Goal: Task Accomplishment & Management: Manage account settings

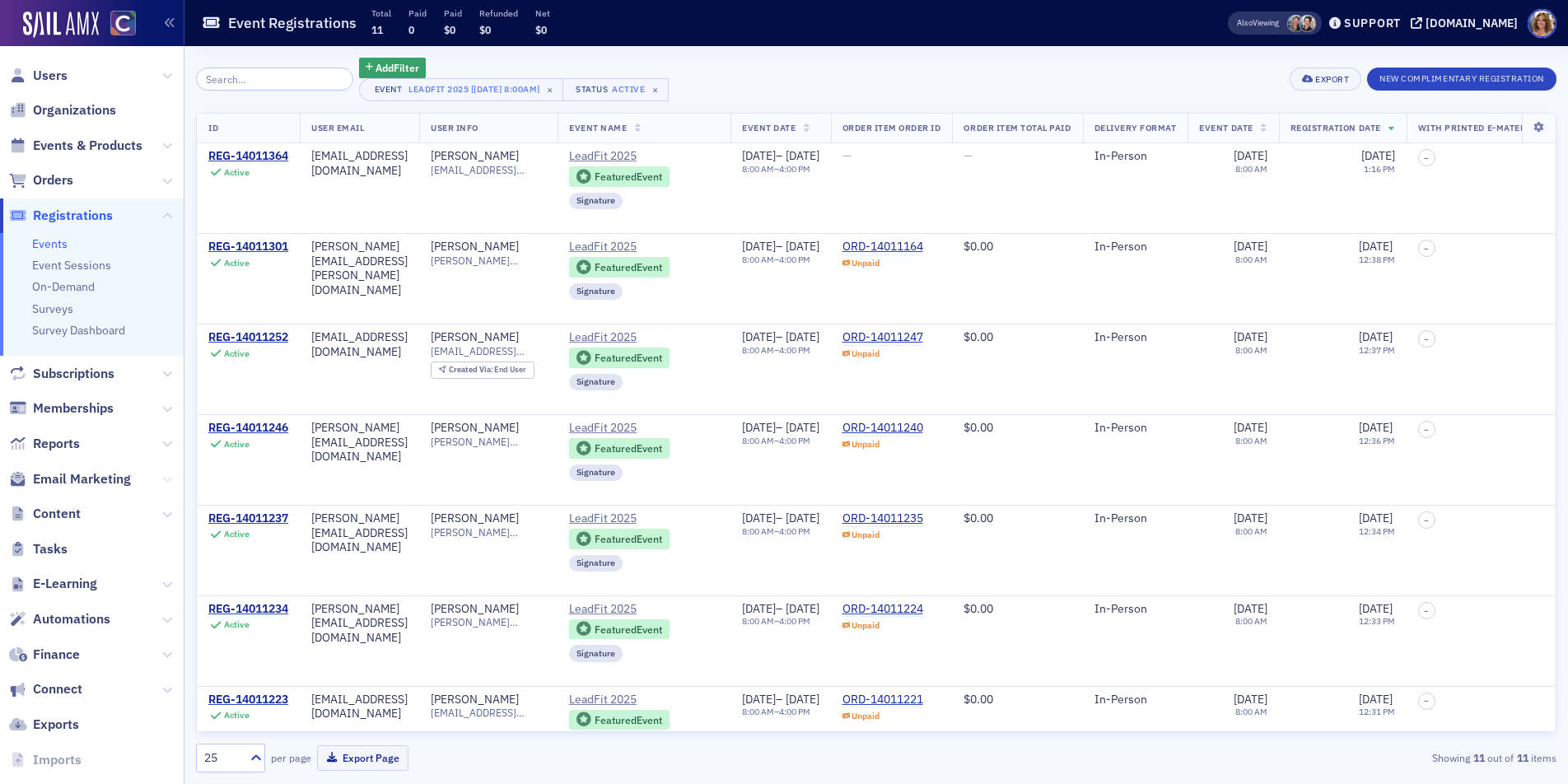
click at [165, 481] on icon at bounding box center [167, 480] width 10 height 10
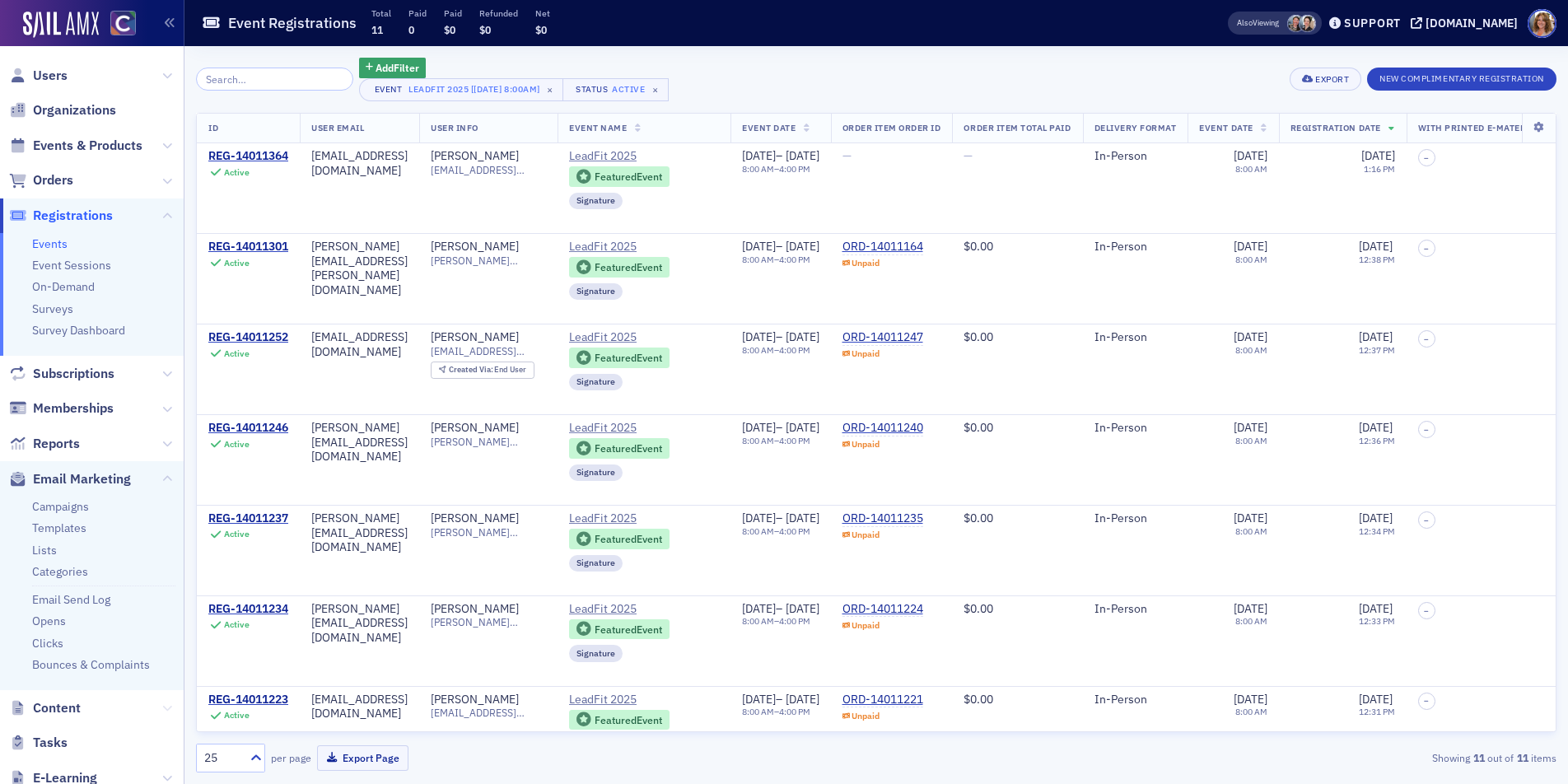
drag, startPoint x: 165, startPoint y: 707, endPoint x: 154, endPoint y: 701, distance: 12.5
click at [162, 704] on icon at bounding box center [167, 708] width 10 height 10
click at [53, 754] on link "Forms" at bounding box center [48, 758] width 33 height 15
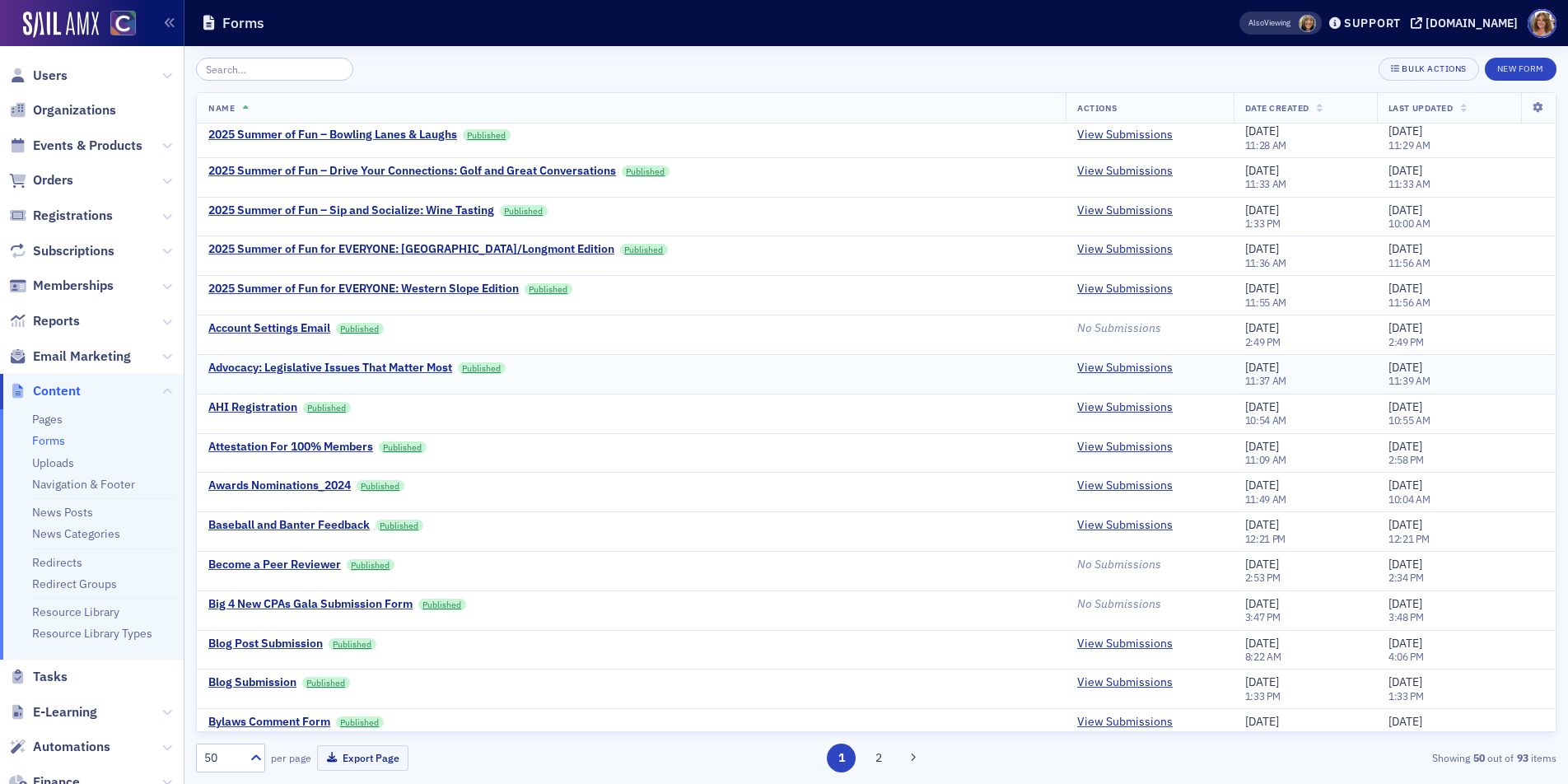
scroll to position [229, 0]
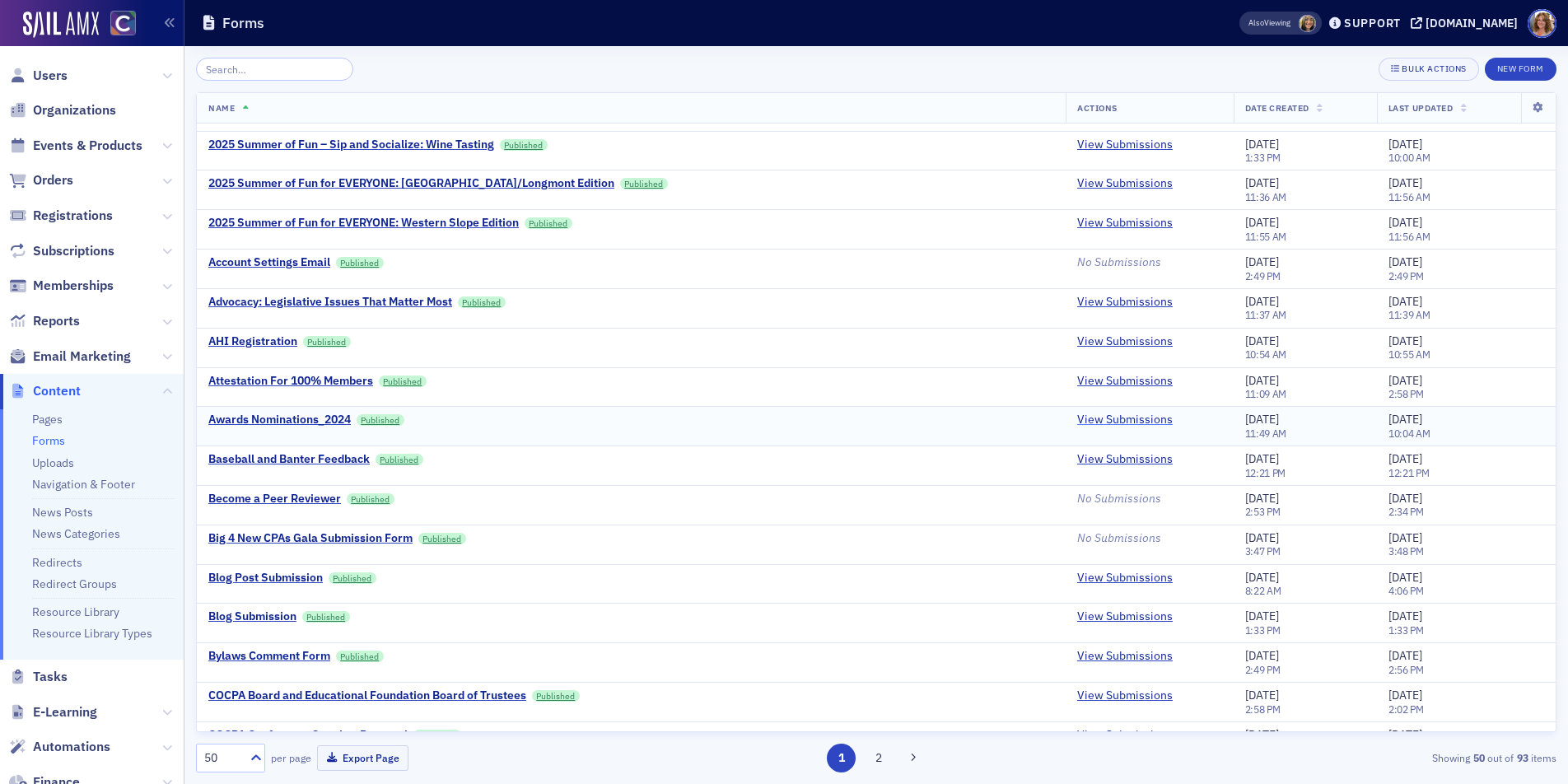
click at [1121, 419] on link "View Submissions" at bounding box center [1125, 420] width 96 height 15
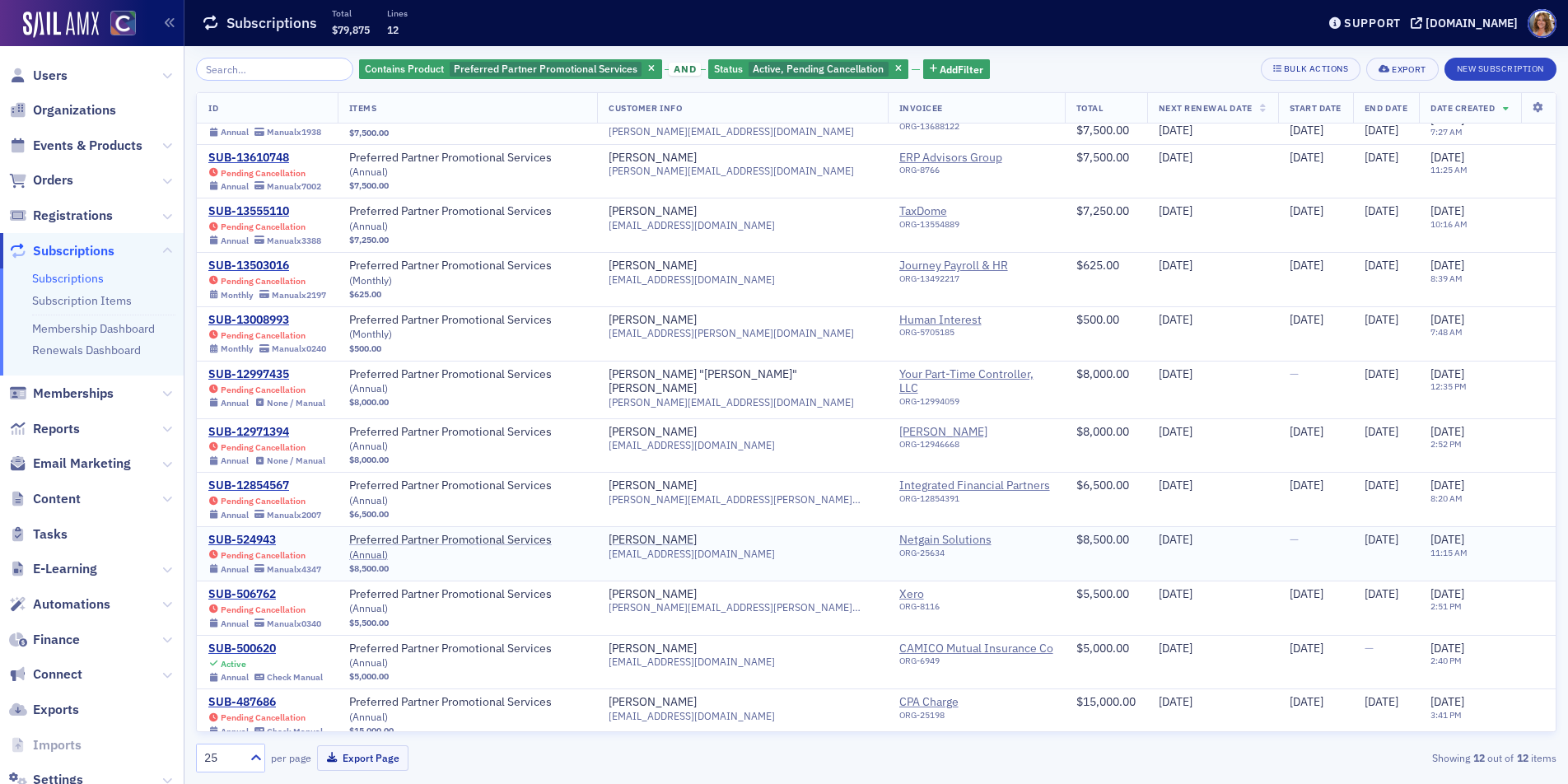
scroll to position [41, 0]
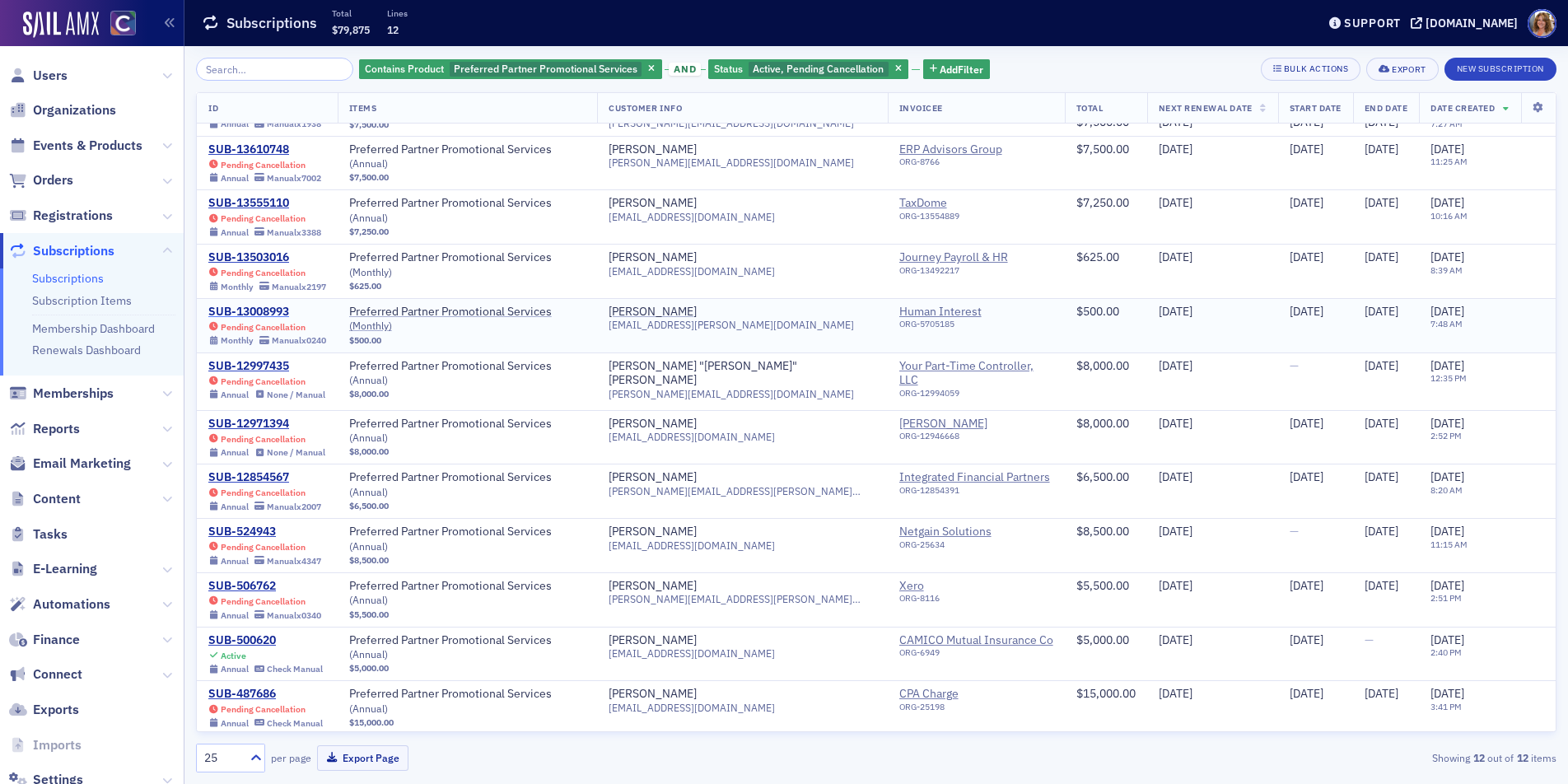
click at [249, 312] on div "SUB-13008993" at bounding box center [267, 313] width 118 height 15
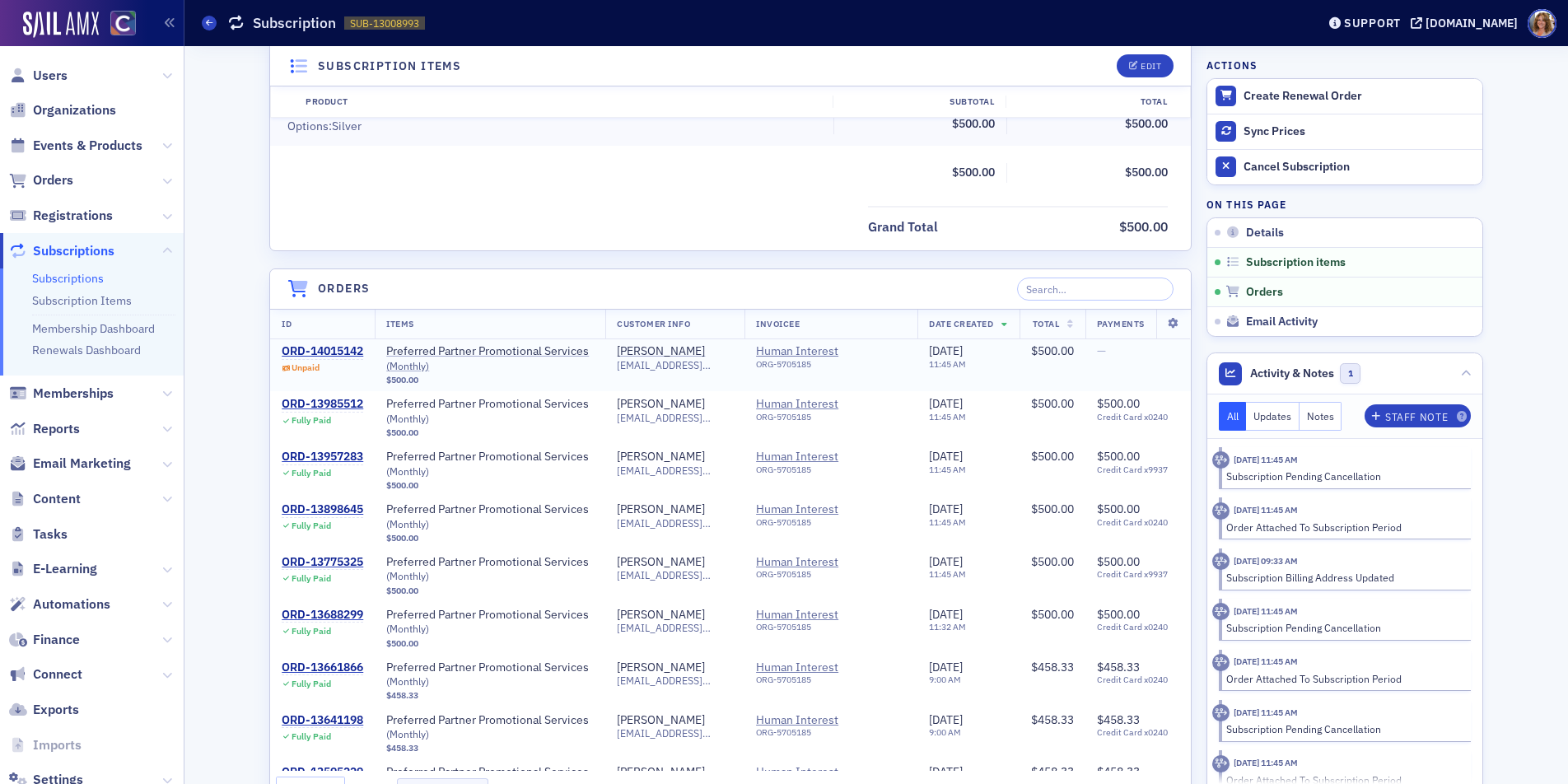
scroll to position [527, 0]
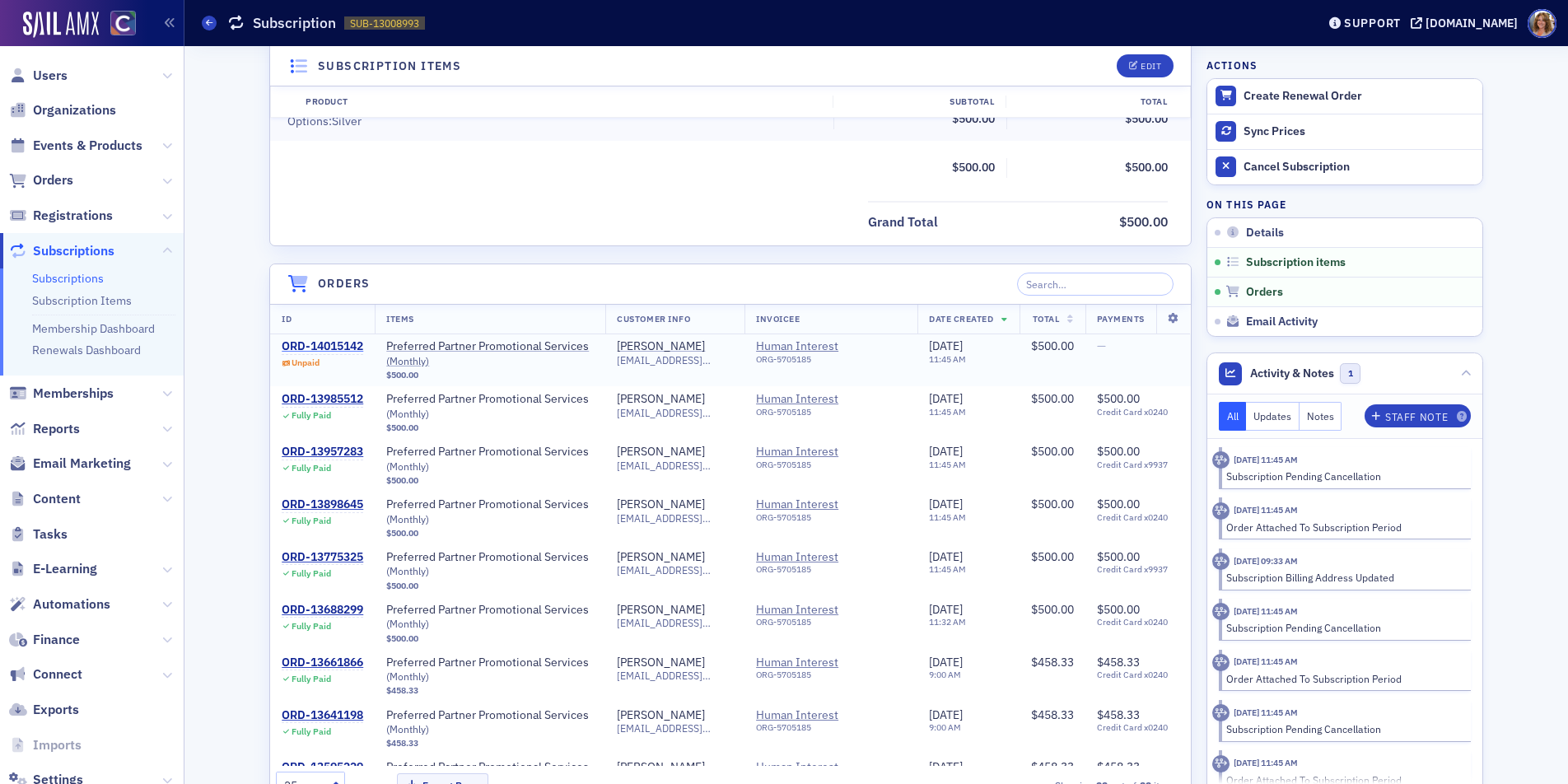
click at [333, 346] on div "ORD-14015142" at bounding box center [322, 347] width 81 height 15
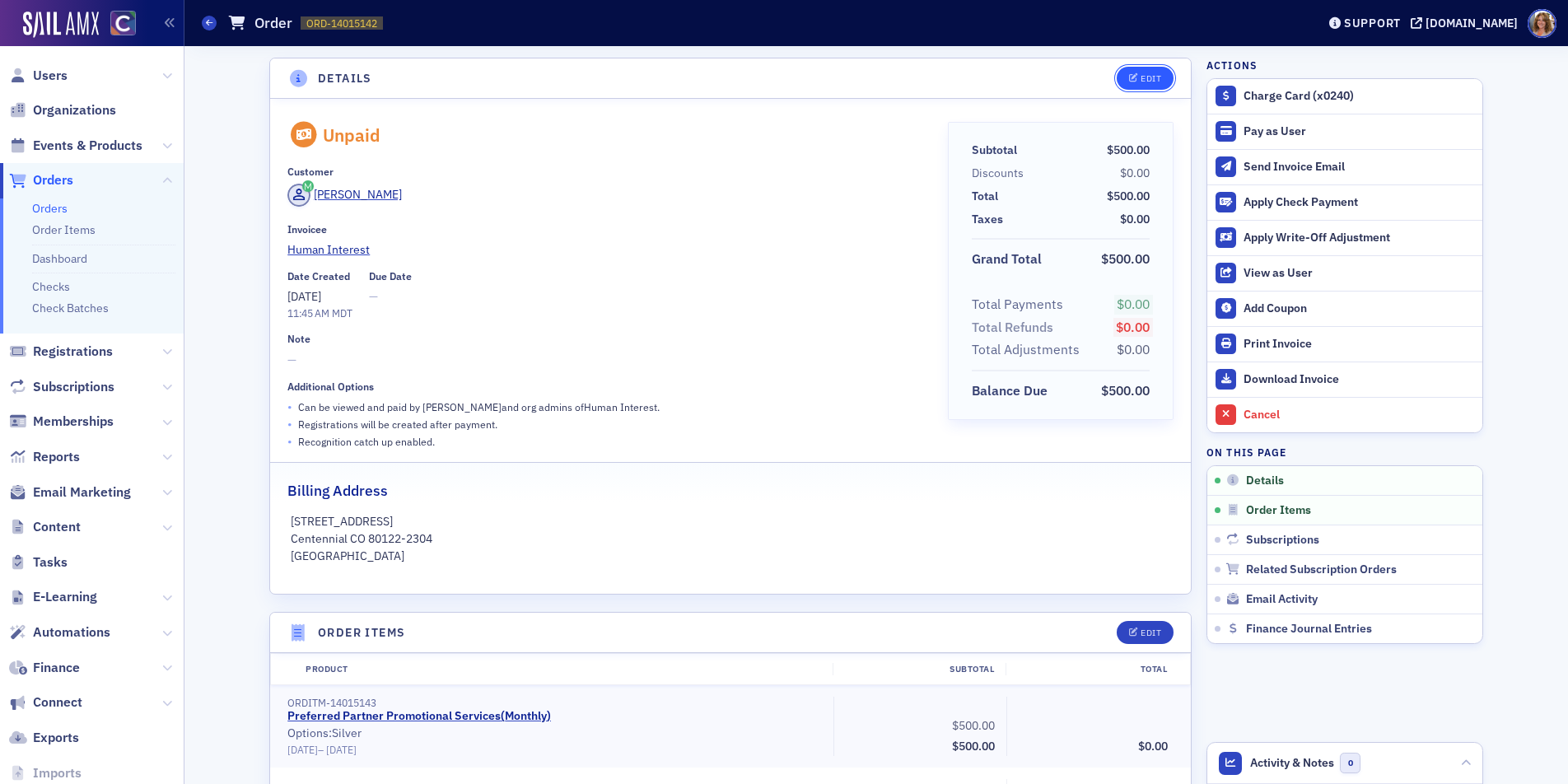
click at [1159, 76] on button "Edit" at bounding box center [1146, 77] width 57 height 23
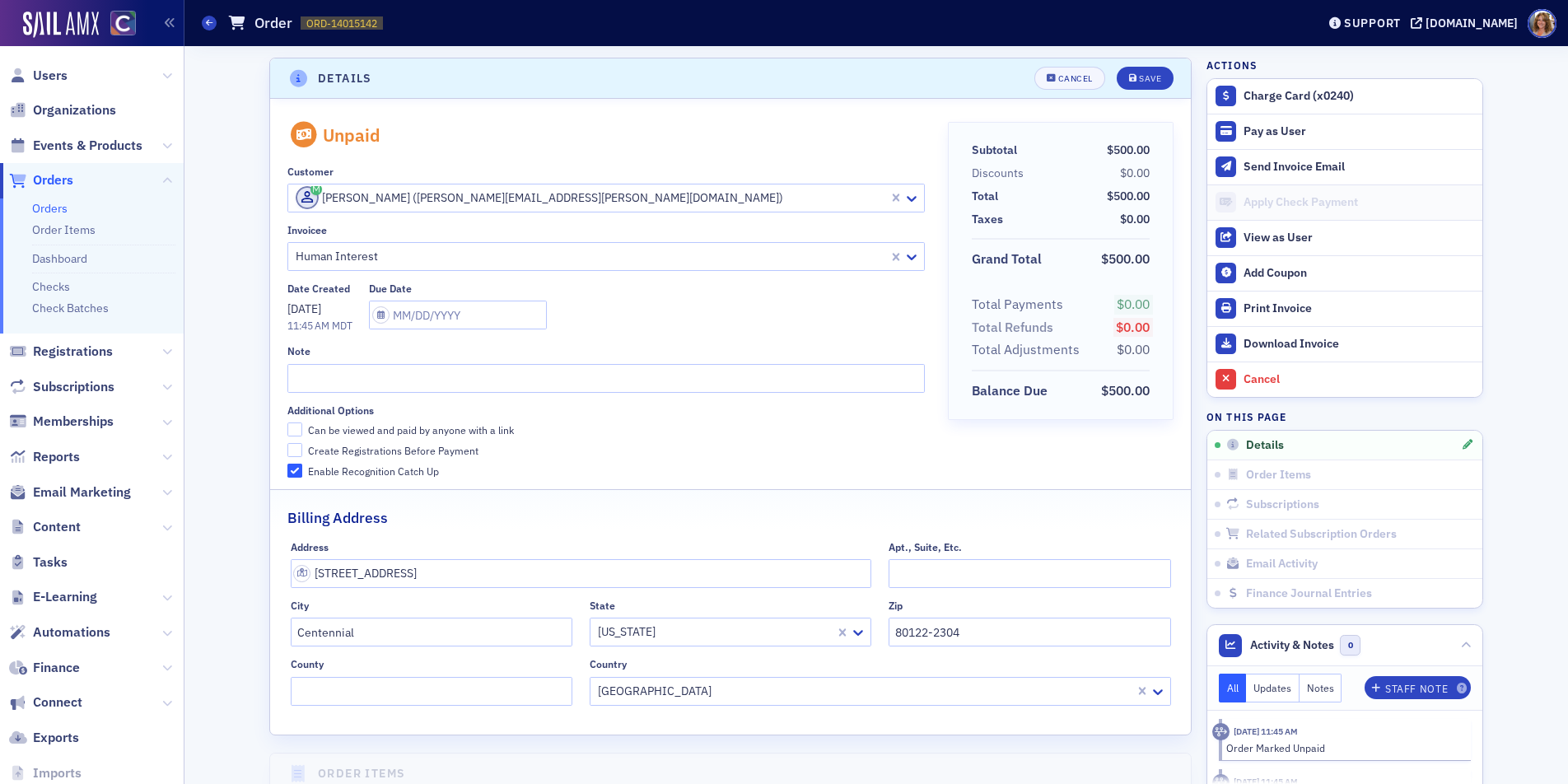
scroll to position [3, 0]
click at [294, 424] on input "Can be viewed and paid by anyone with a link" at bounding box center [295, 427] width 15 height 15
checkbox input "true"
click at [1151, 76] on div "Save" at bounding box center [1150, 75] width 22 height 9
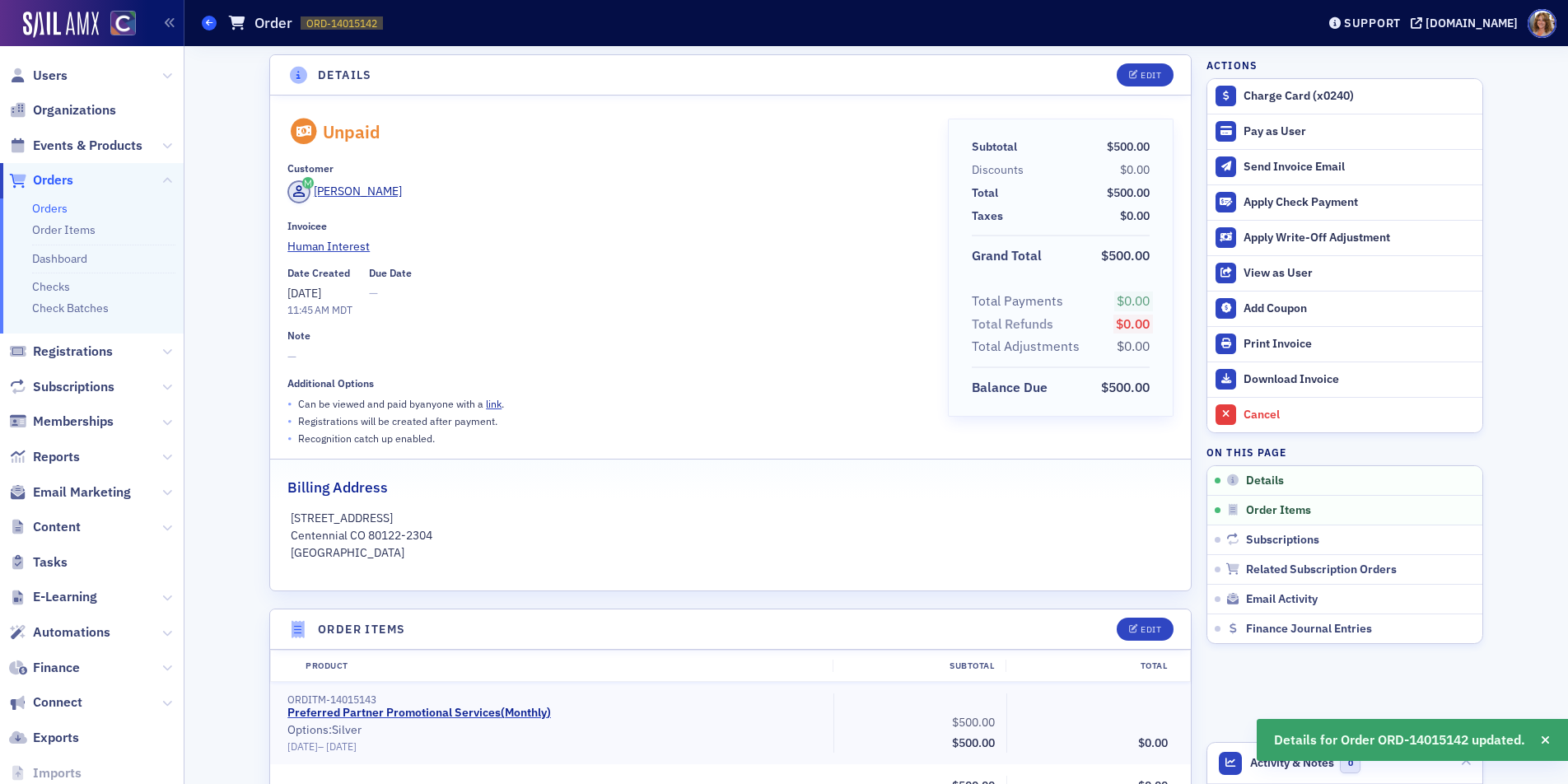
click at [207, 23] on icon at bounding box center [209, 23] width 7 height 8
